Goal: Transaction & Acquisition: Book appointment/travel/reservation

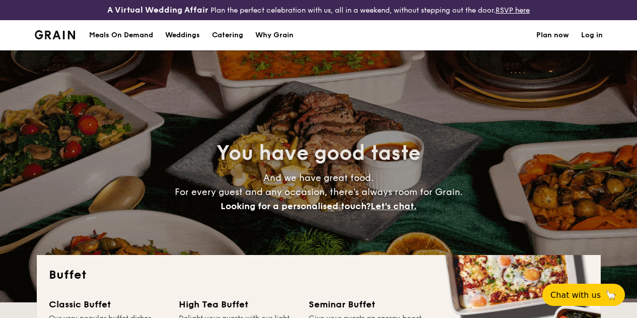
select select
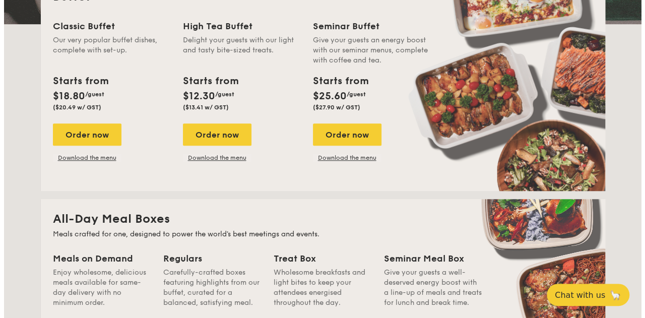
scroll to position [269, 0]
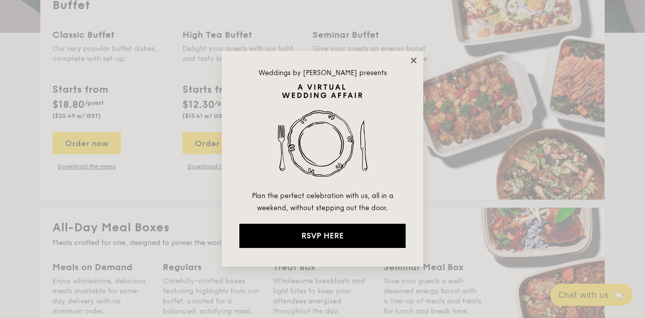
click at [414, 57] on icon at bounding box center [413, 60] width 9 height 9
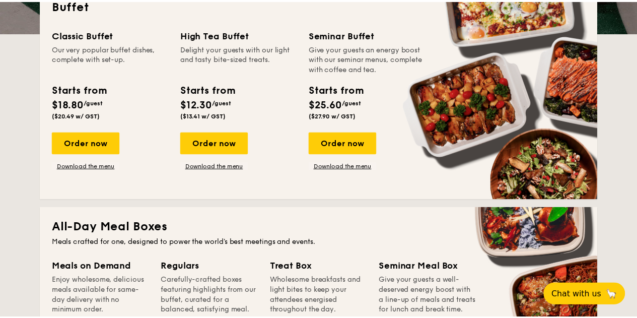
scroll to position [278, 0]
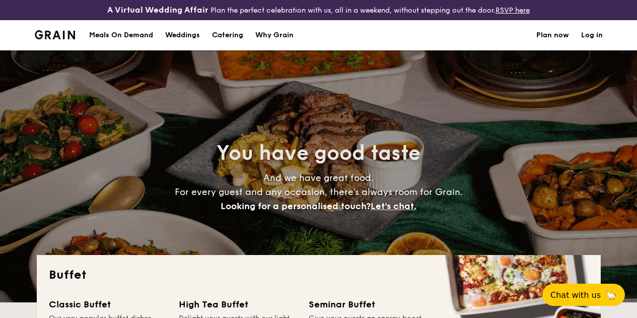
select select
